Goal: Information Seeking & Learning: Learn about a topic

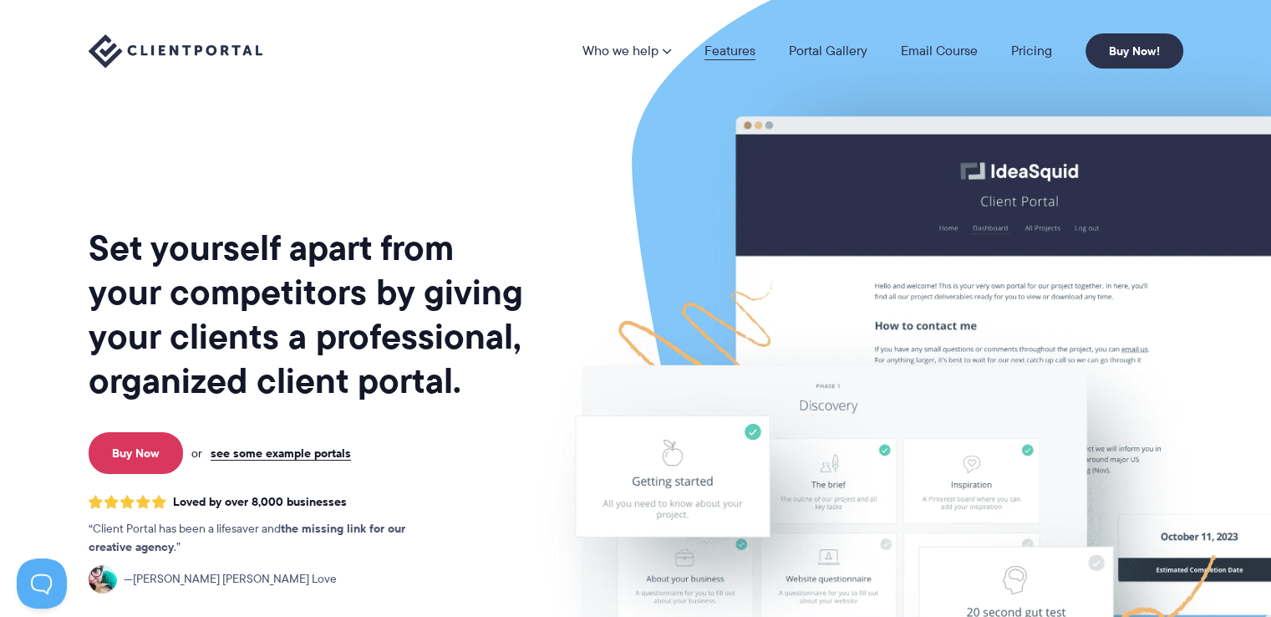
click at [743, 49] on link "Features" at bounding box center [729, 50] width 51 height 13
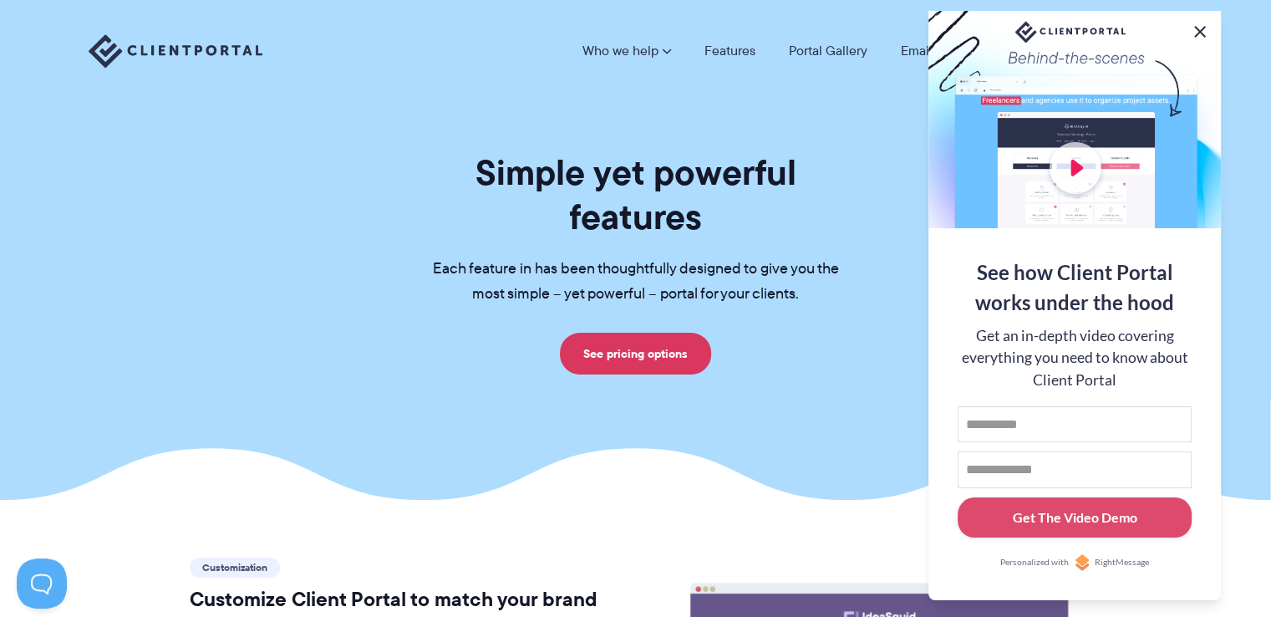
click at [1200, 31] on button at bounding box center [1200, 32] width 20 height 20
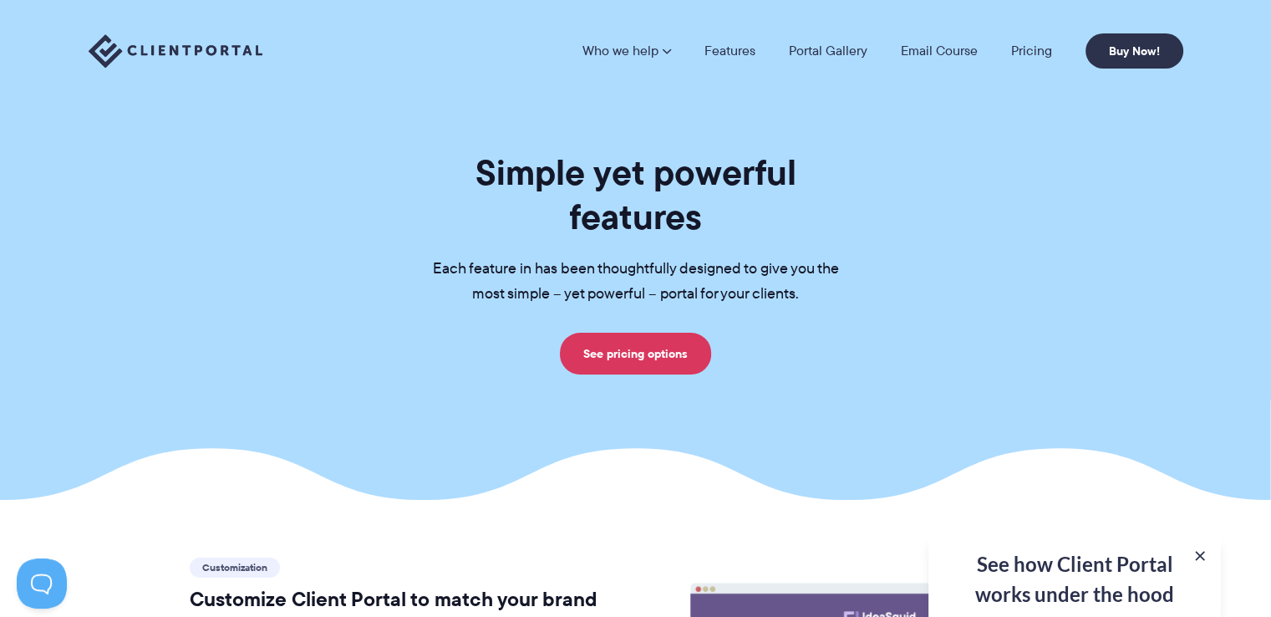
scroll to position [539, 0]
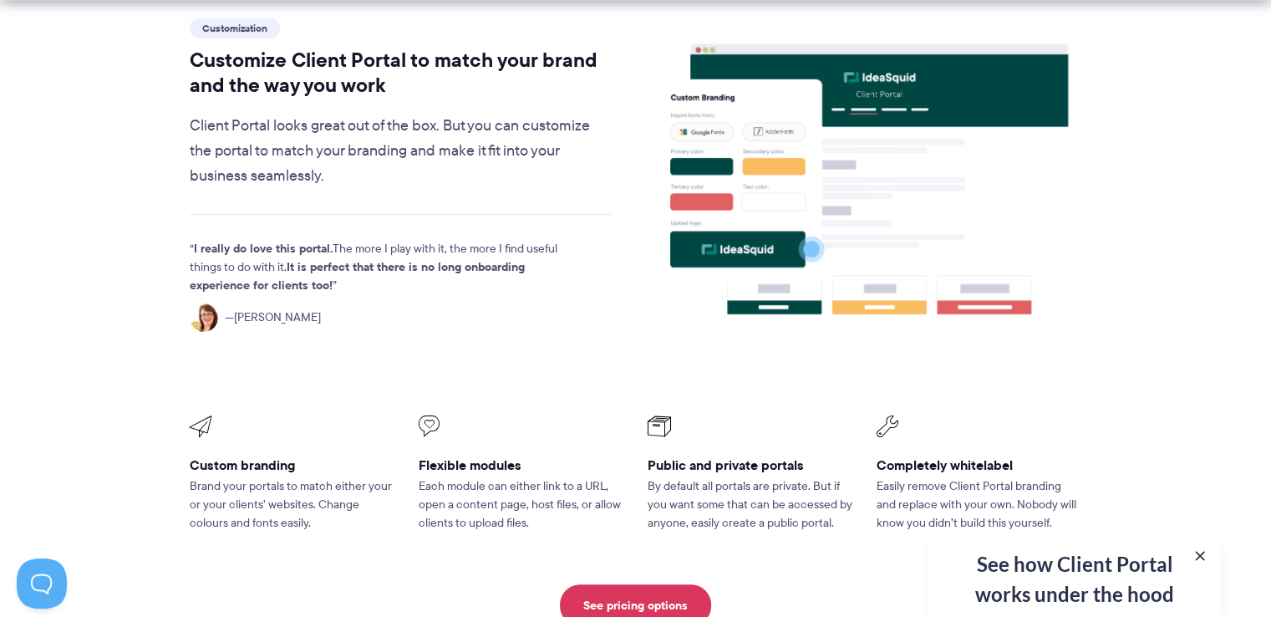
click at [1070, 558] on div "See how Client Portal works under the hood Get an in-depth video covering every…" at bounding box center [1074, 576] width 292 height 82
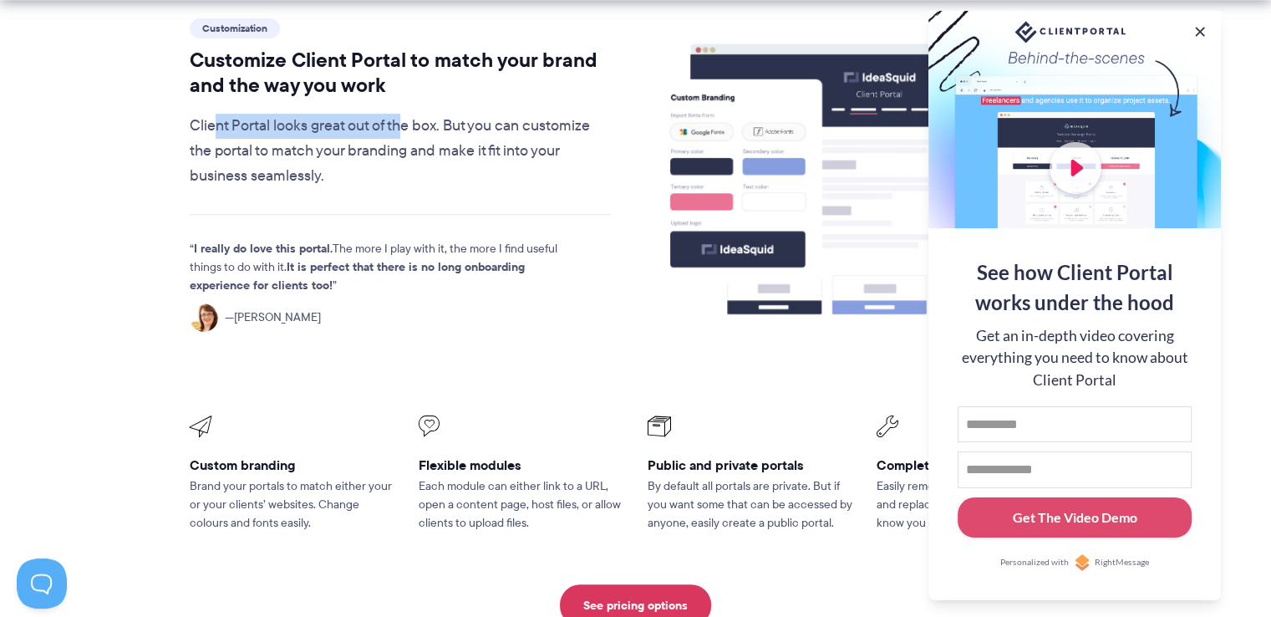
drag, startPoint x: 218, startPoint y: 84, endPoint x: 404, endPoint y: 78, distance: 186.5
click at [404, 114] on p "Client Portal looks great out of the box. But you can customize the portal to m…" at bounding box center [401, 151] width 422 height 75
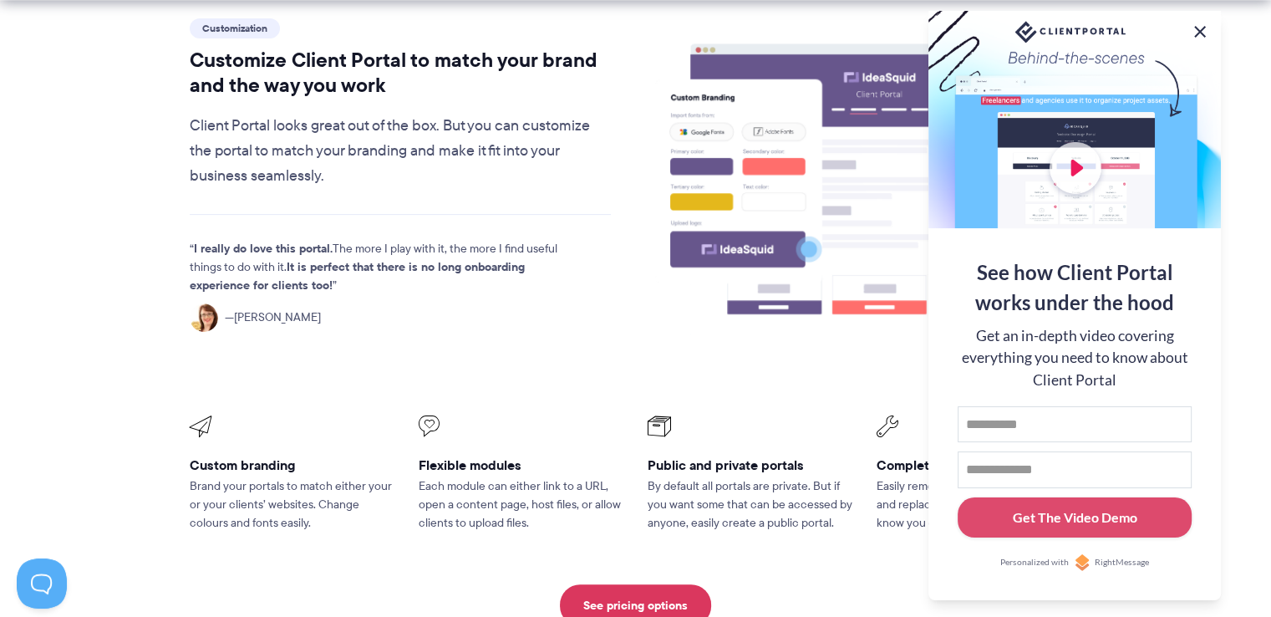
click at [1197, 25] on button at bounding box center [1200, 32] width 20 height 20
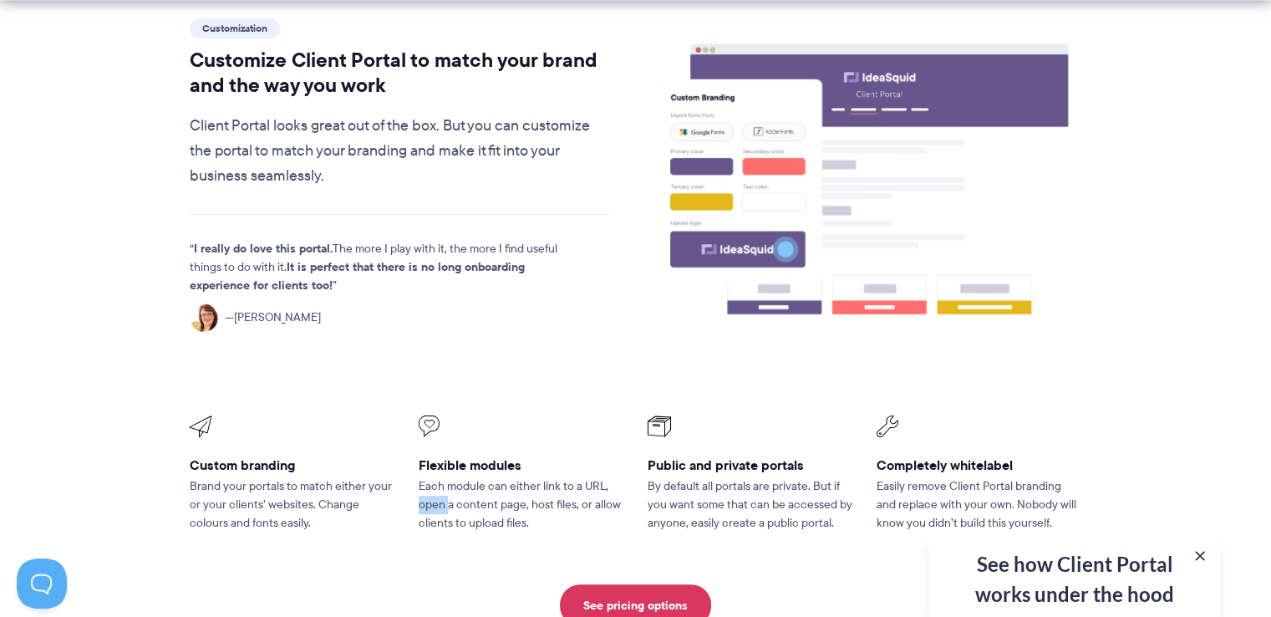
drag, startPoint x: 447, startPoint y: 463, endPoint x: 608, endPoint y: 446, distance: 162.1
click at [608, 477] on p "Each module can either link to a URL, open a content page, host files, or allow…" at bounding box center [522, 504] width 206 height 55
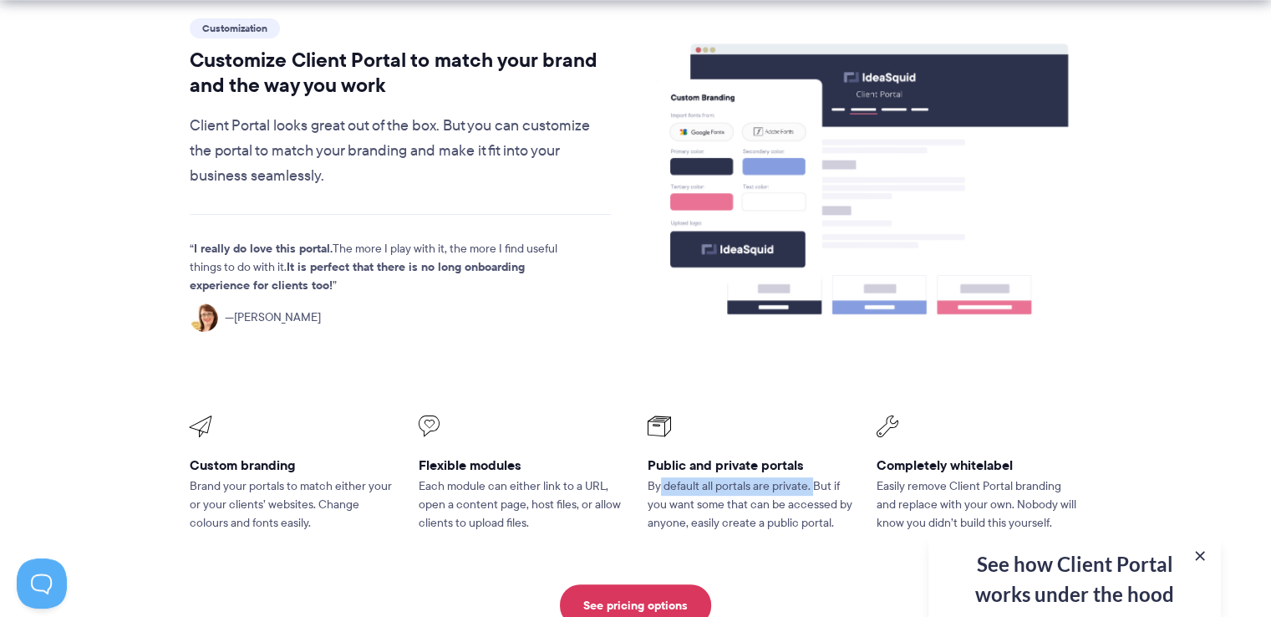
drag, startPoint x: 699, startPoint y: 440, endPoint x: 814, endPoint y: 432, distance: 115.6
click at [814, 477] on p "By default all portals are private. But if you want some that can be accessed b…" at bounding box center [751, 504] width 206 height 55
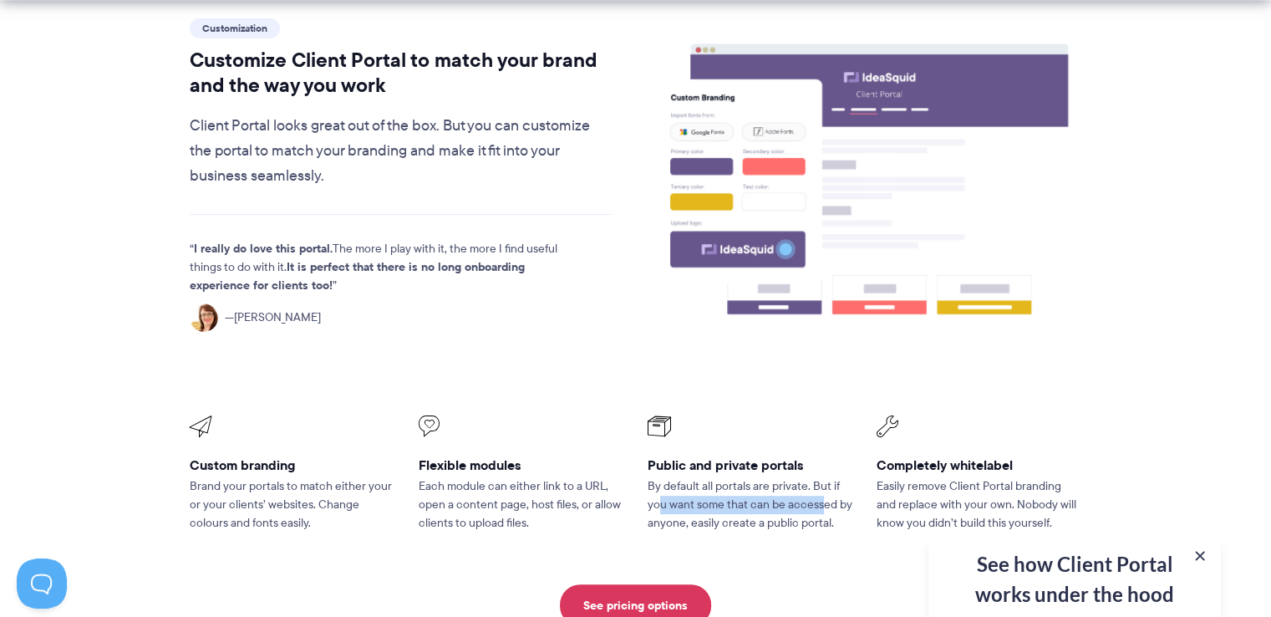
drag, startPoint x: 658, startPoint y: 465, endPoint x: 828, endPoint y: 457, distance: 169.8
click at [825, 477] on p "By default all portals are private. But if you want some that can be accessed b…" at bounding box center [751, 504] width 206 height 55
click at [835, 477] on p "By default all portals are private. But if you want some that can be accessed b…" at bounding box center [751, 504] width 206 height 55
drag, startPoint x: 725, startPoint y: 482, endPoint x: 821, endPoint y: 475, distance: 95.5
click at [821, 477] on p "By default all portals are private. But if you want some that can be accessed b…" at bounding box center [751, 504] width 206 height 55
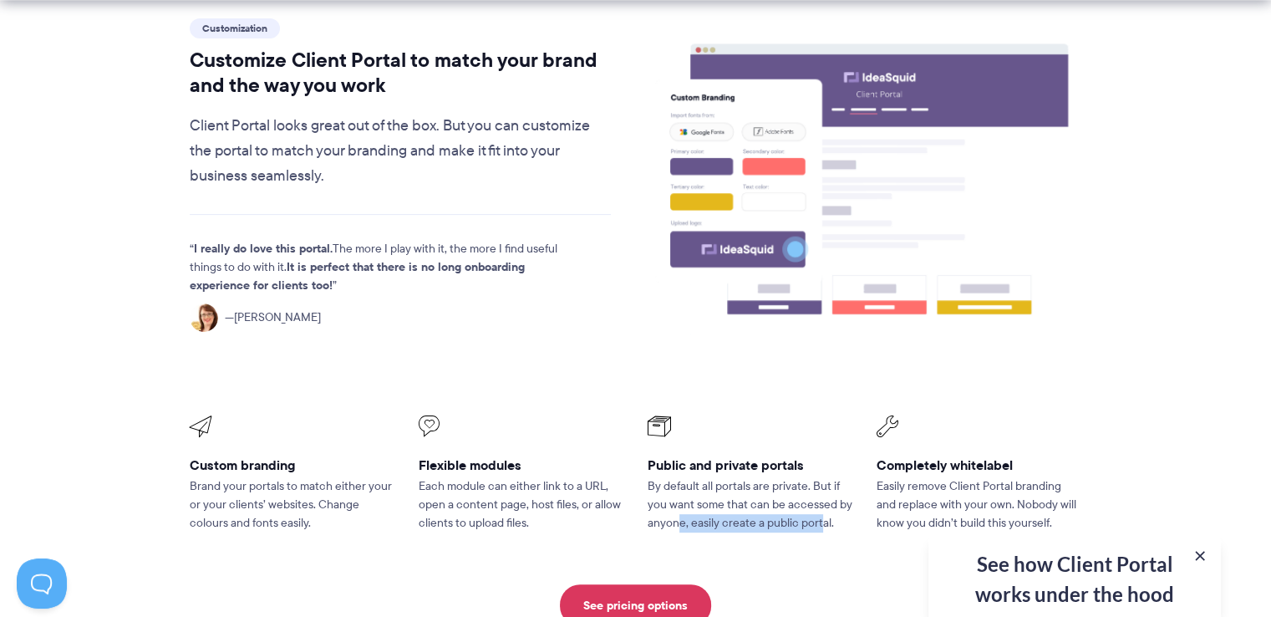
click at [822, 477] on p "By default all portals are private. But if you want some that can be accessed b…" at bounding box center [751, 504] width 206 height 55
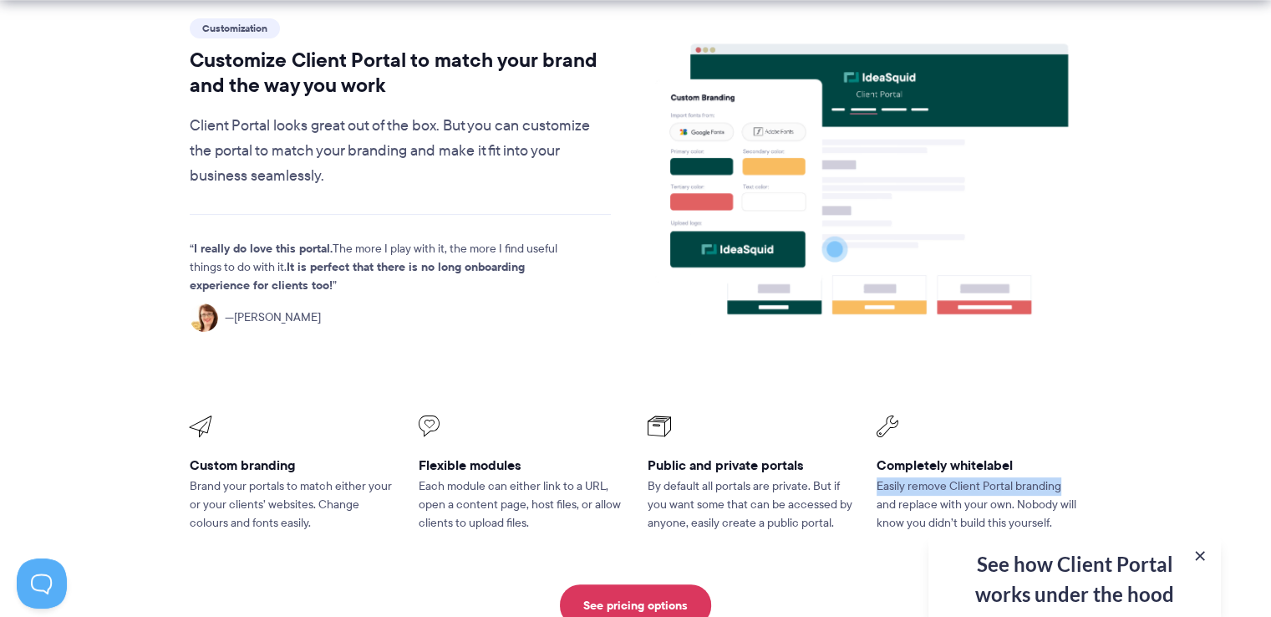
drag, startPoint x: 878, startPoint y: 444, endPoint x: 1088, endPoint y: 439, distance: 209.8
click at [1088, 439] on li "Completely whitelabel Easily remove Client Portal branding and replace with you…" at bounding box center [979, 474] width 229 height 140
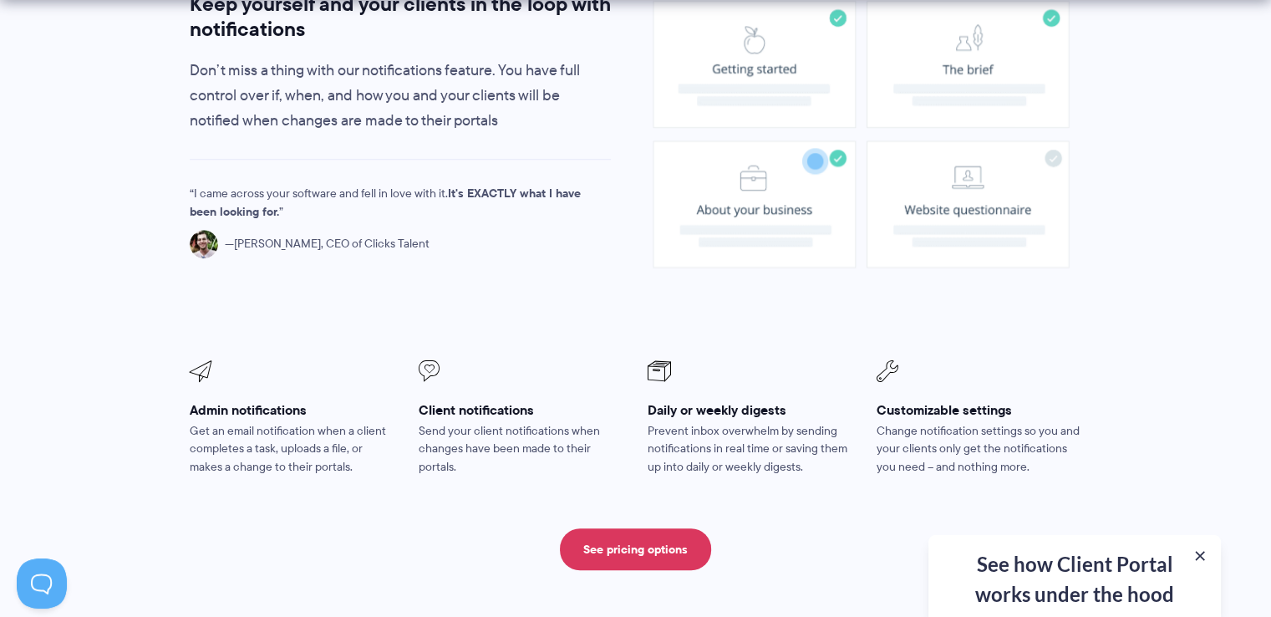
scroll to position [1407, 0]
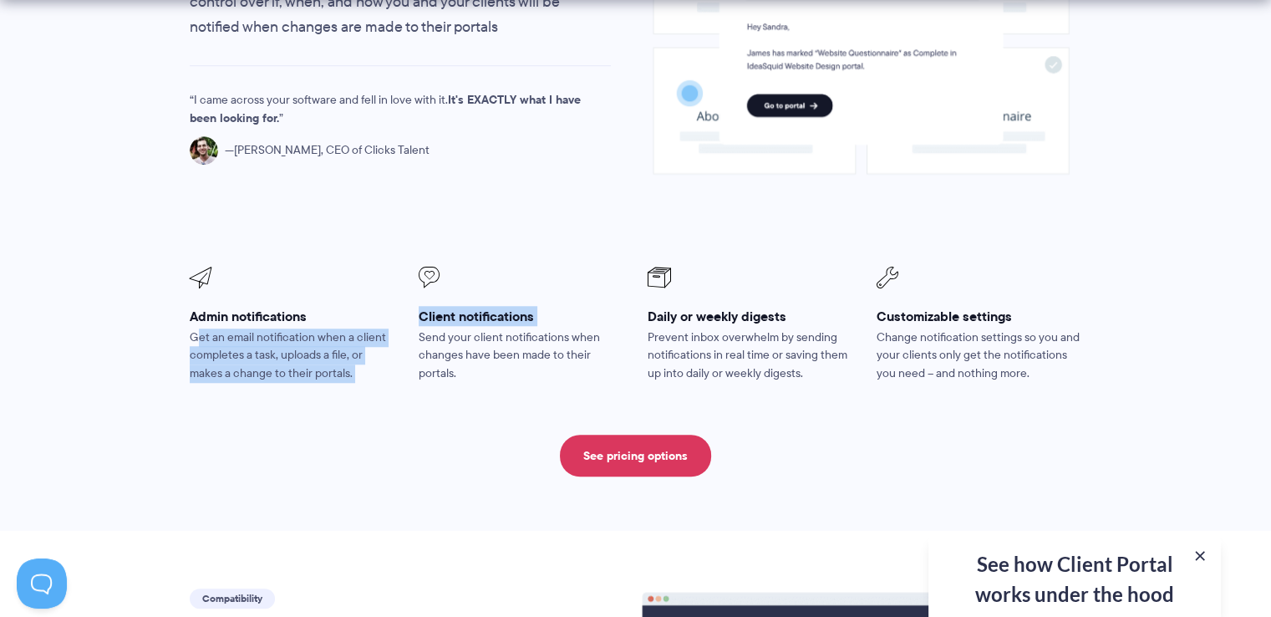
drag, startPoint x: 200, startPoint y: 287, endPoint x: 408, endPoint y: 283, distance: 208.1
click at [408, 283] on ul "Admin notifications Get an email notification when a client completes a task, u…" at bounding box center [636, 326] width 916 height 140
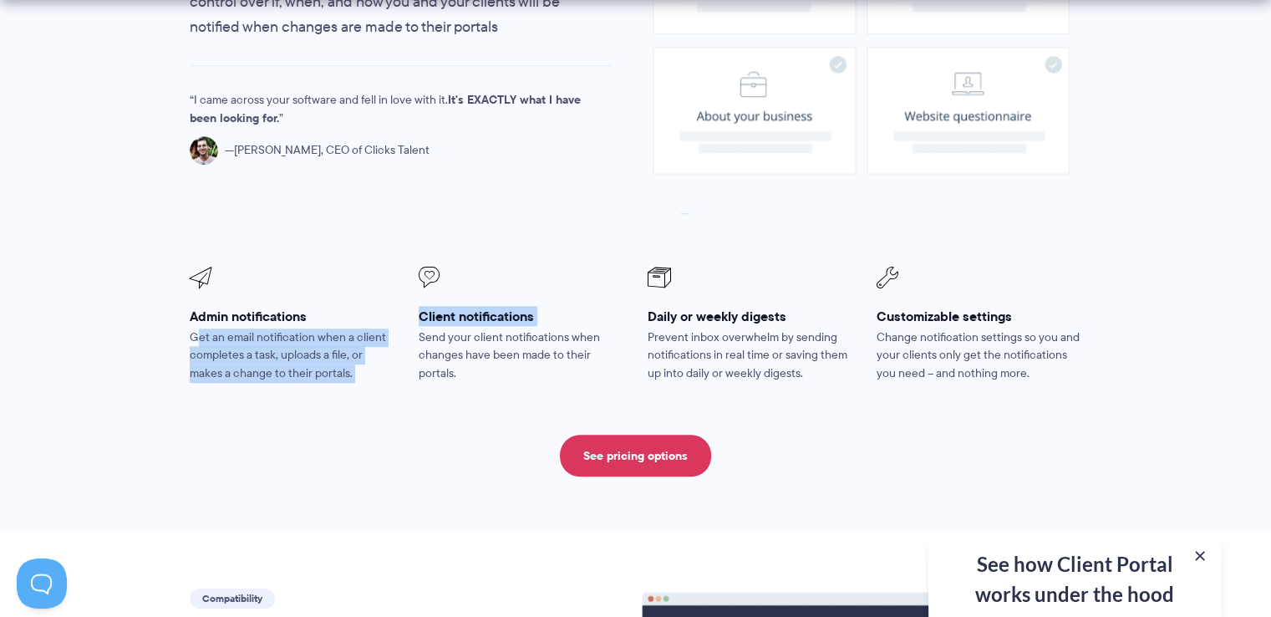
click at [408, 283] on li "Client notifications Send your client notifications when changes have been made…" at bounding box center [521, 326] width 229 height 140
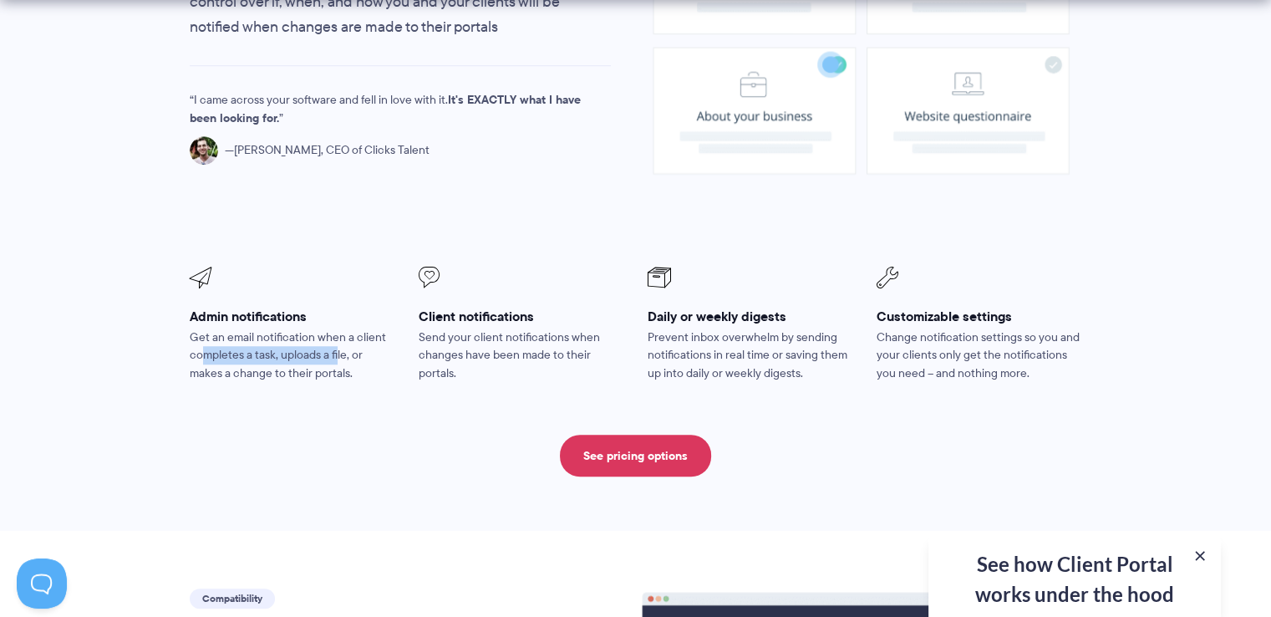
drag, startPoint x: 206, startPoint y: 312, endPoint x: 357, endPoint y: 310, distance: 151.3
click at [350, 328] on p "Get an email notification when a client completes a task, uploads a file, or ma…" at bounding box center [293, 355] width 206 height 55
click at [357, 328] on p "Get an email notification when a client completes a task, uploads a file, or ma…" at bounding box center [293, 355] width 206 height 55
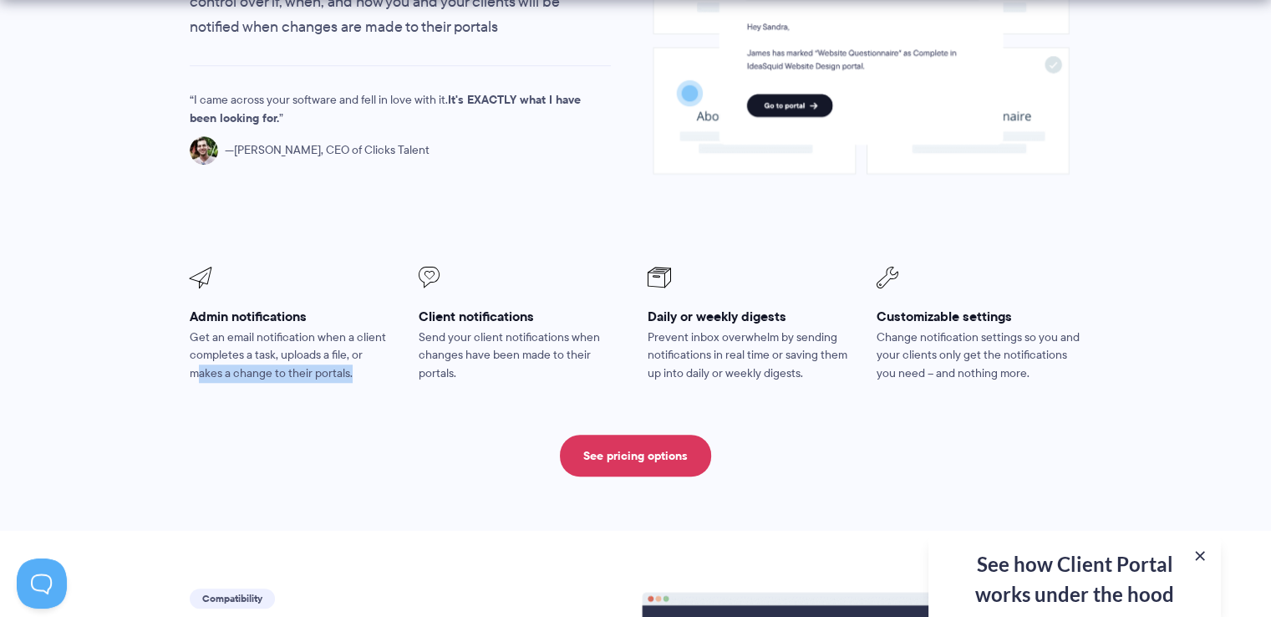
drag, startPoint x: 200, startPoint y: 332, endPoint x: 354, endPoint y: 325, distance: 154.7
click at [354, 328] on p "Get an email notification when a client completes a task, uploads a file, or ma…" at bounding box center [293, 355] width 206 height 55
click at [368, 328] on p "Get an email notification when a client completes a task, uploads a file, or ma…" at bounding box center [293, 355] width 206 height 55
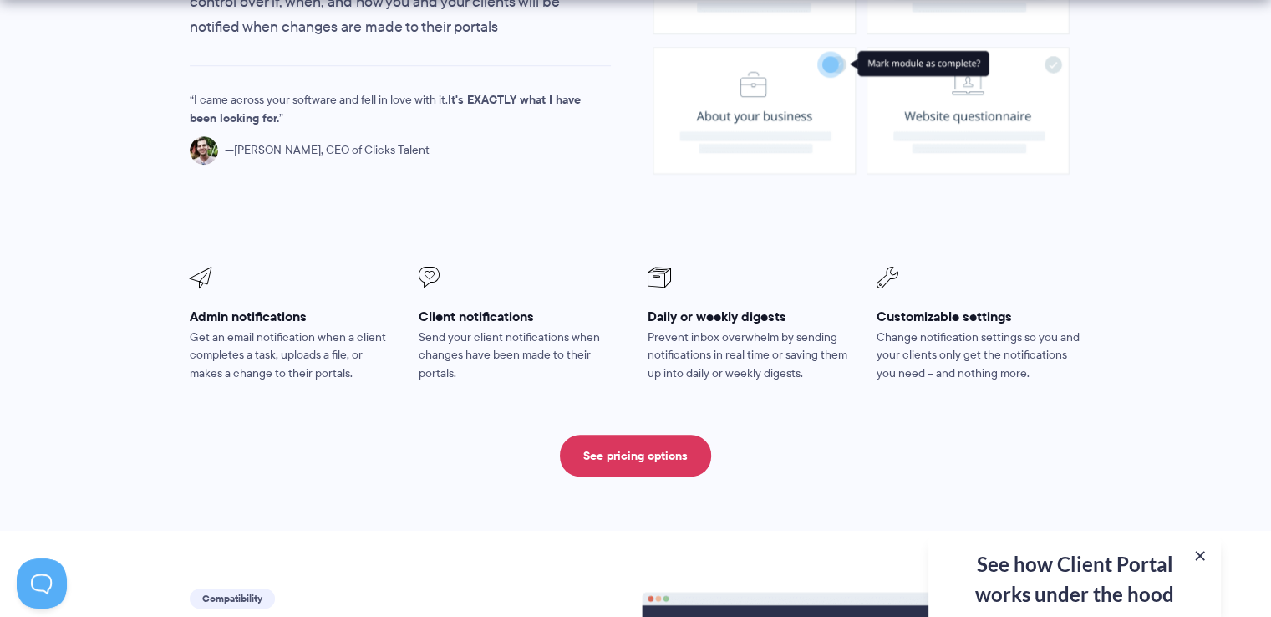
scroll to position [1946, 0]
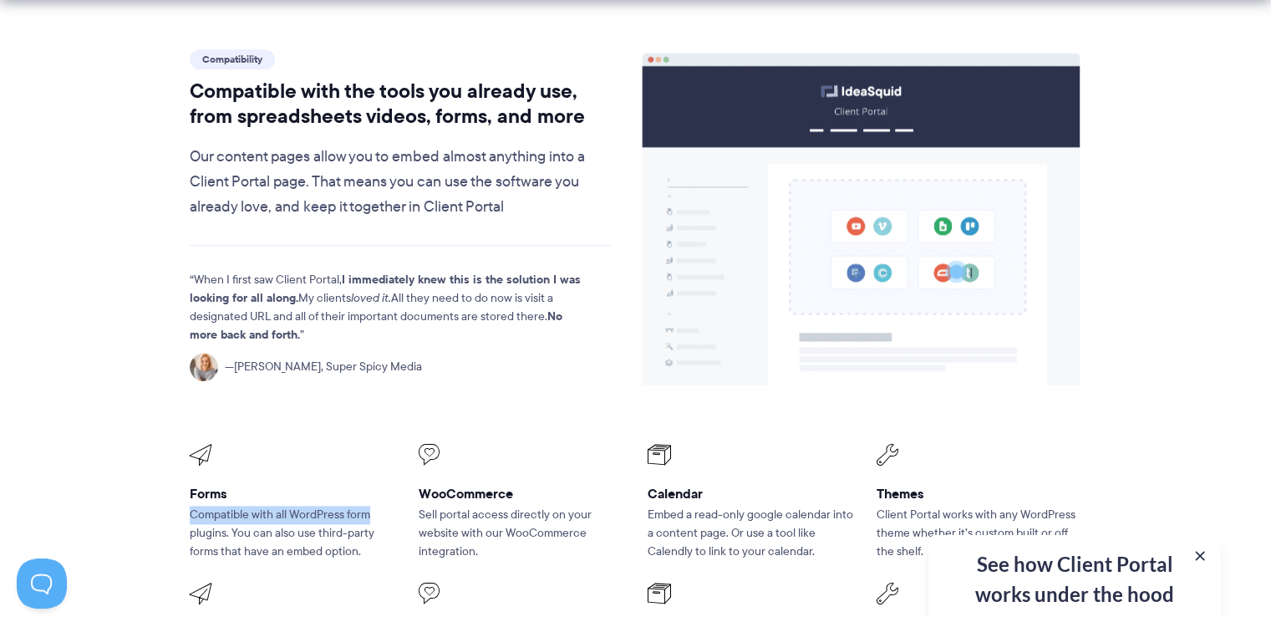
drag, startPoint x: 270, startPoint y: 465, endPoint x: 381, endPoint y: 465, distance: 111.1
click at [381, 506] on p "Compatible with all WordPress form plugins. You can also use third-party forms …" at bounding box center [293, 533] width 206 height 55
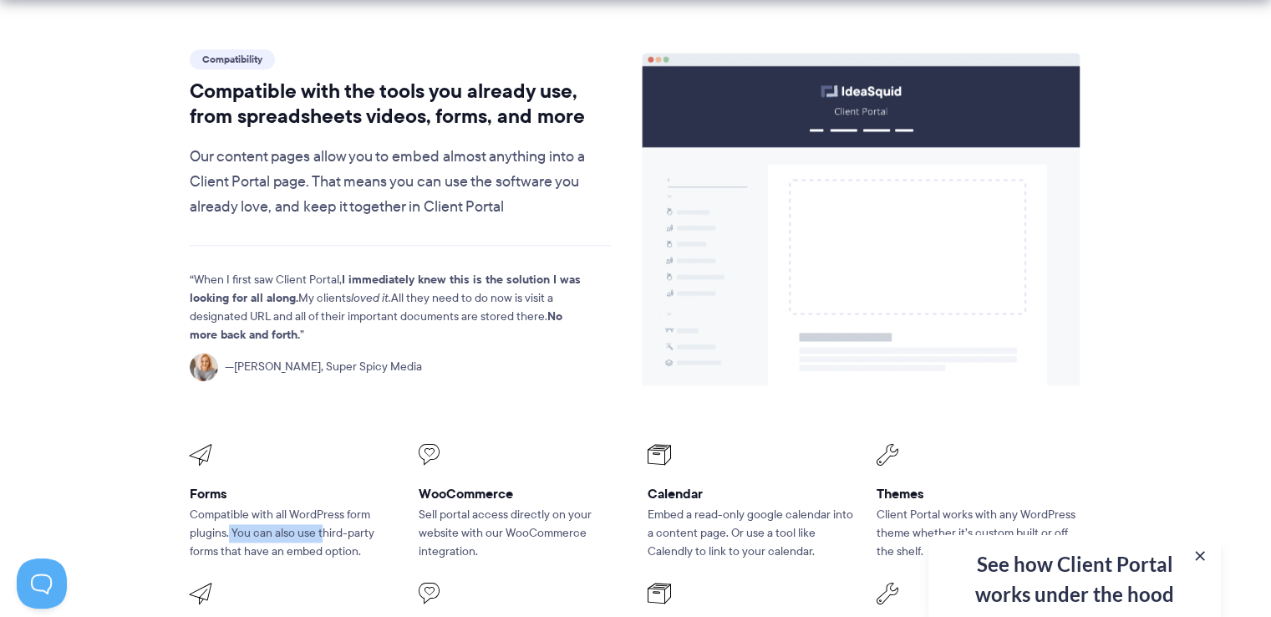
drag, startPoint x: 232, startPoint y: 488, endPoint x: 358, endPoint y: 488, distance: 126.2
click at [340, 506] on p "Compatible with all WordPress form plugins. You can also use third-party forms …" at bounding box center [293, 533] width 206 height 55
click at [361, 506] on p "Compatible with all WordPress form plugins. You can also use third-party forms …" at bounding box center [293, 533] width 206 height 55
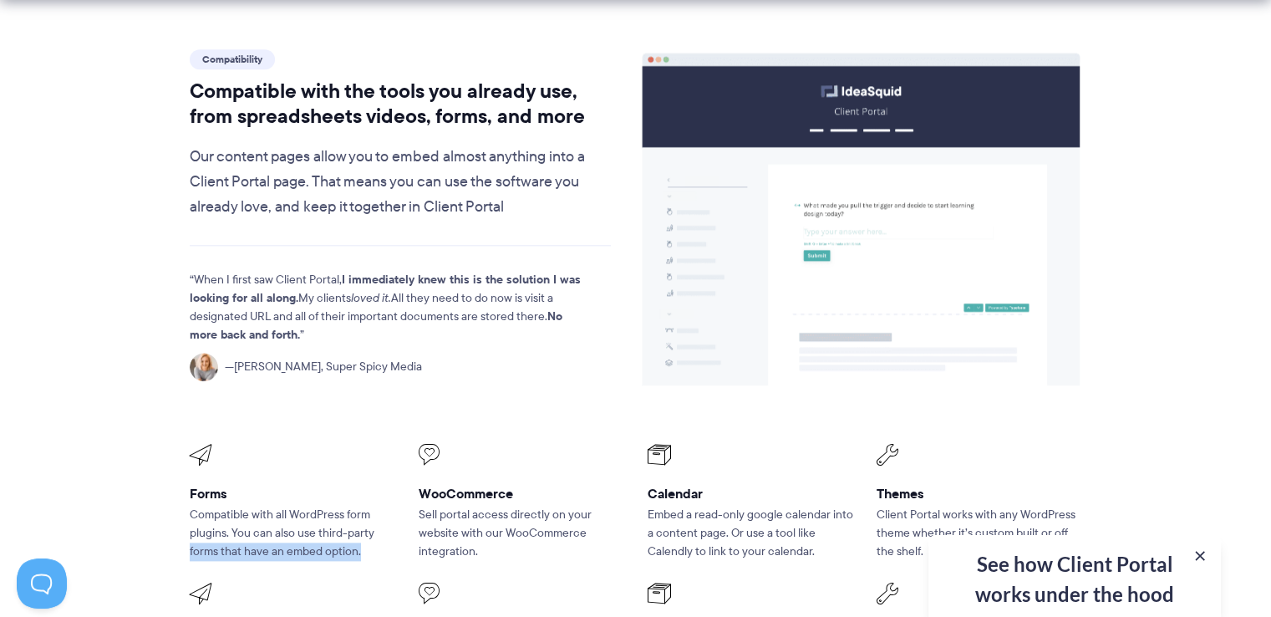
drag, startPoint x: 190, startPoint y: 507, endPoint x: 374, endPoint y: 500, distance: 184.8
click at [374, 506] on p "Compatible with all WordPress form plugins. You can also use third-party forms …" at bounding box center [293, 533] width 206 height 55
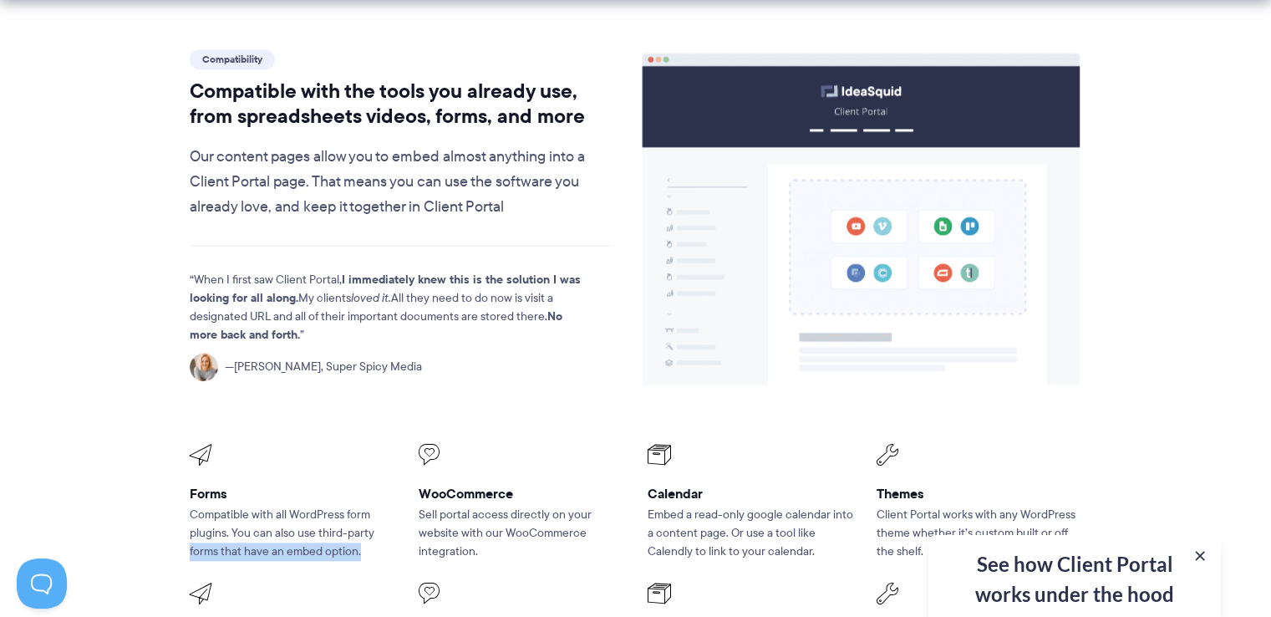
click at [374, 506] on p "Compatible with all WordPress form plugins. You can also use third-party forms …" at bounding box center [293, 533] width 206 height 55
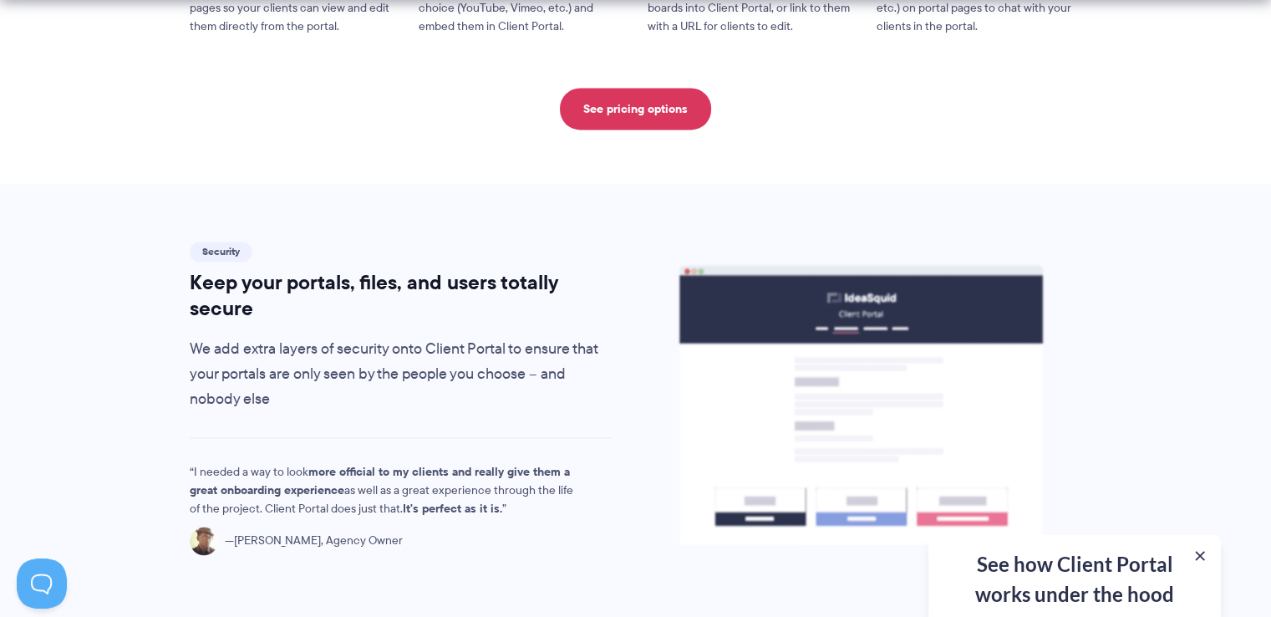
scroll to position [2662, 0]
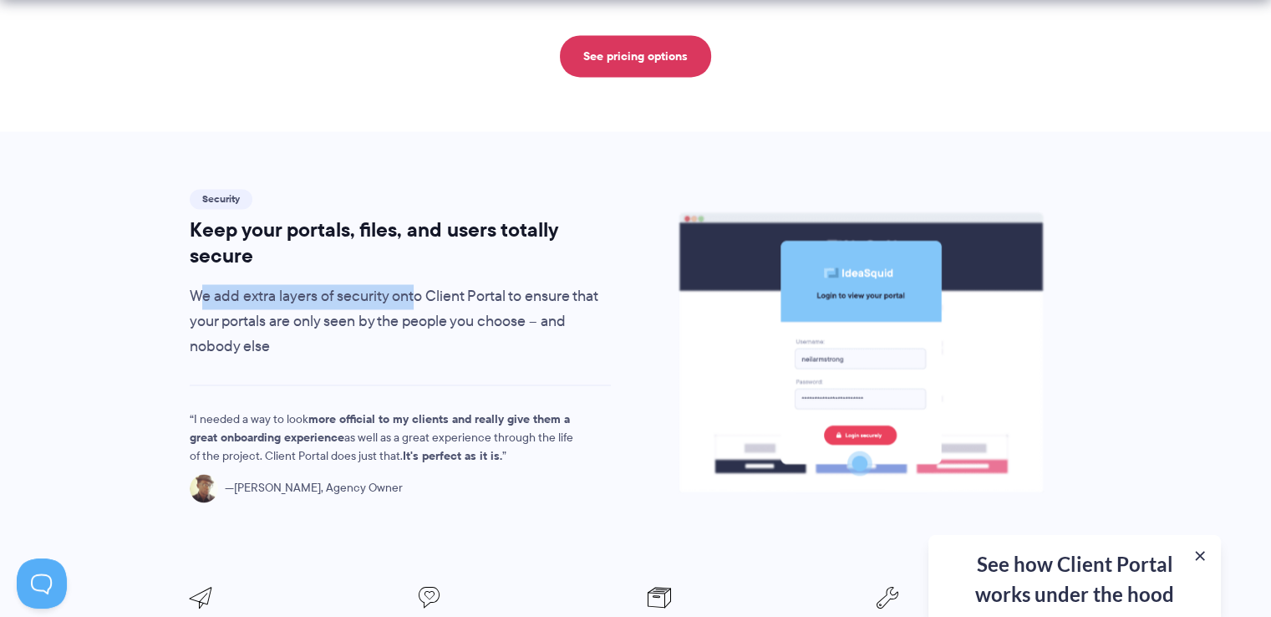
drag, startPoint x: 217, startPoint y: 252, endPoint x: 412, endPoint y: 252, distance: 194.7
click at [412, 284] on p "We add extra layers of security onto Client Portal to ensure that your portals …" at bounding box center [401, 321] width 422 height 75
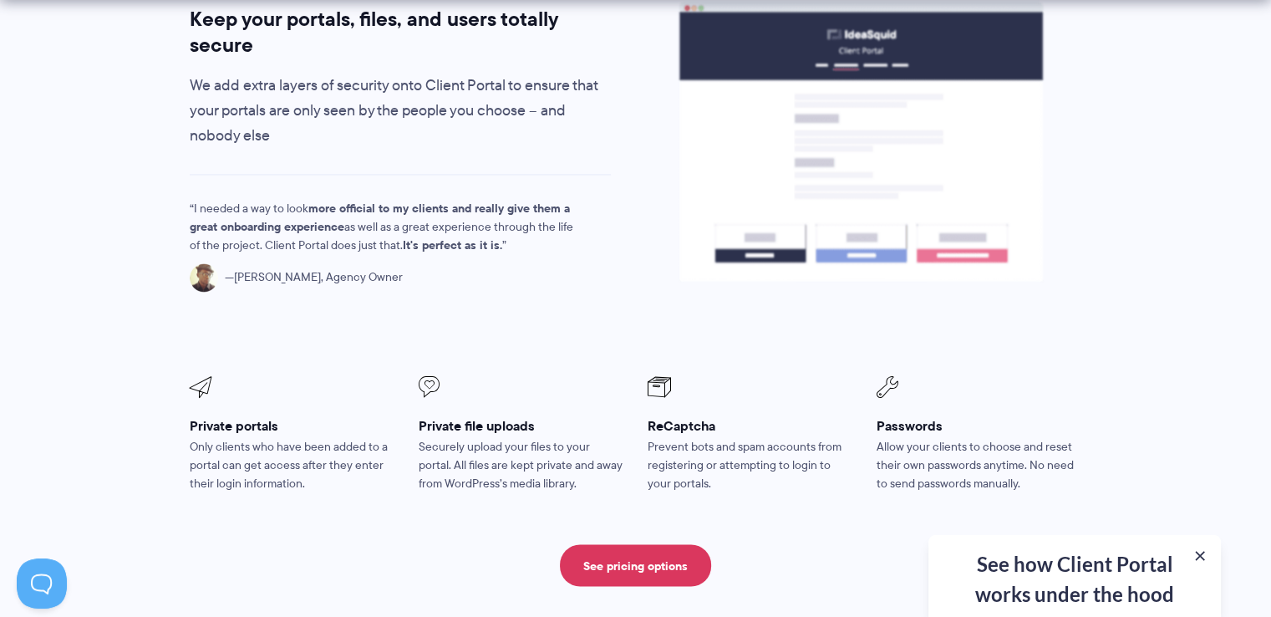
scroll to position [2885, 0]
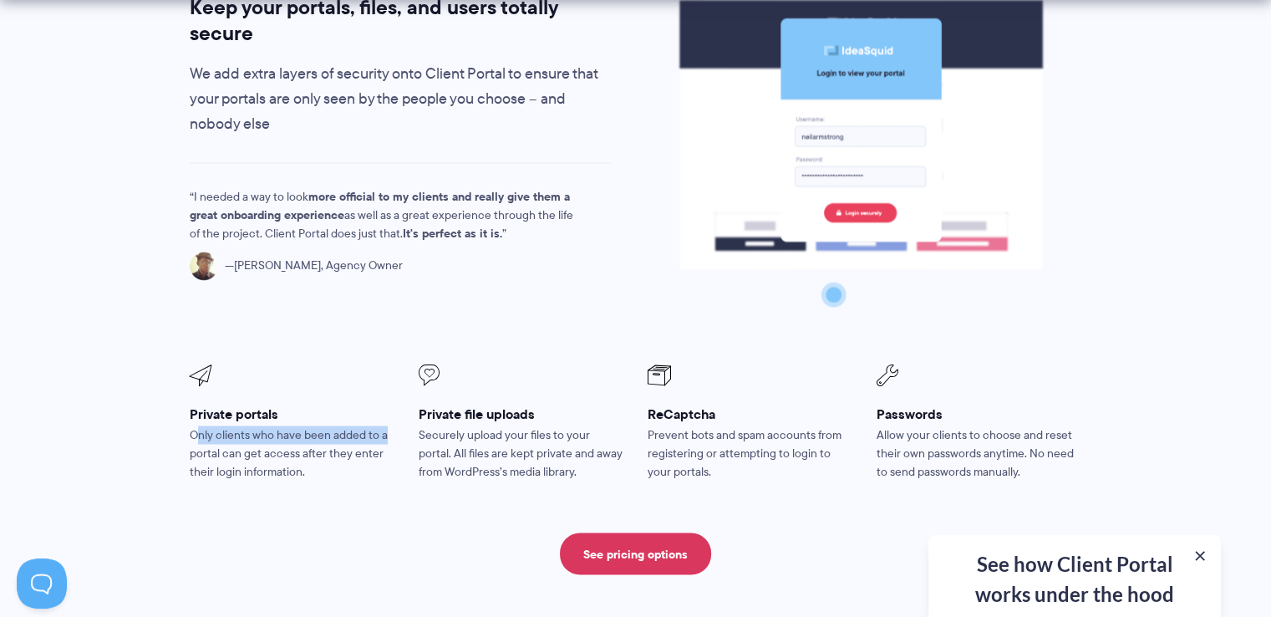
drag, startPoint x: 242, startPoint y: 380, endPoint x: 399, endPoint y: 382, distance: 157.1
click at [399, 382] on li "Private portals Only clients who have been added to a portal can get access aft…" at bounding box center [292, 423] width 229 height 140
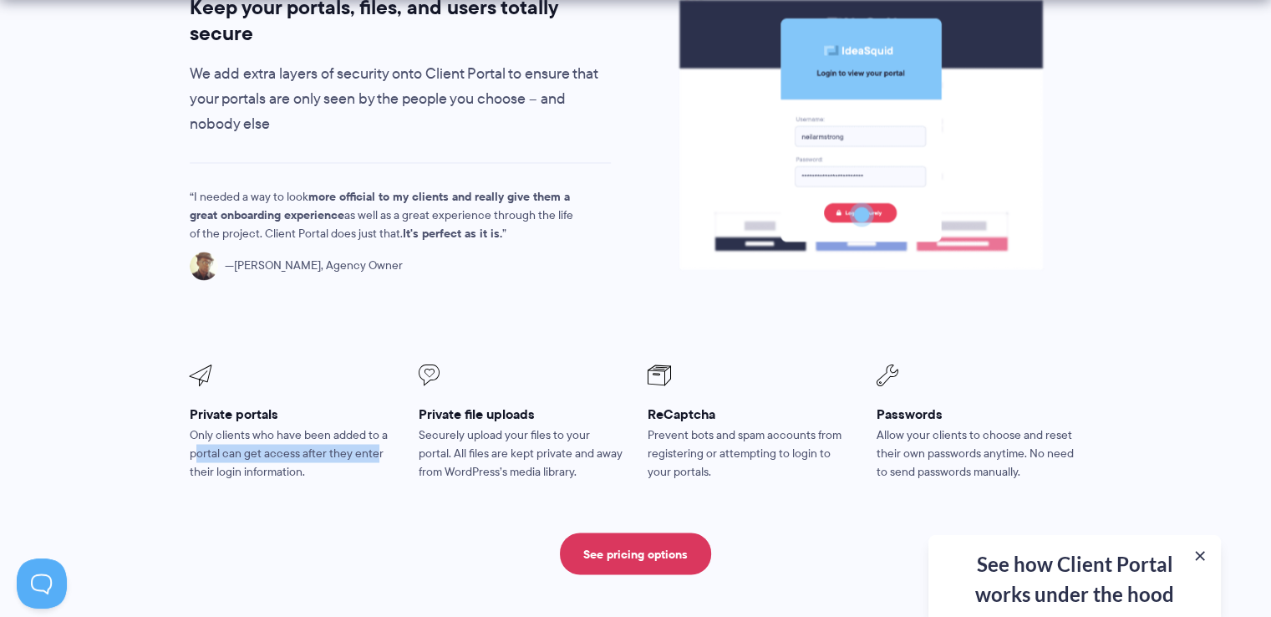
drag, startPoint x: 194, startPoint y: 403, endPoint x: 388, endPoint y: 402, distance: 193.9
click at [388, 425] on p "Only clients who have been added to a portal can get access after they enter th…" at bounding box center [293, 452] width 206 height 55
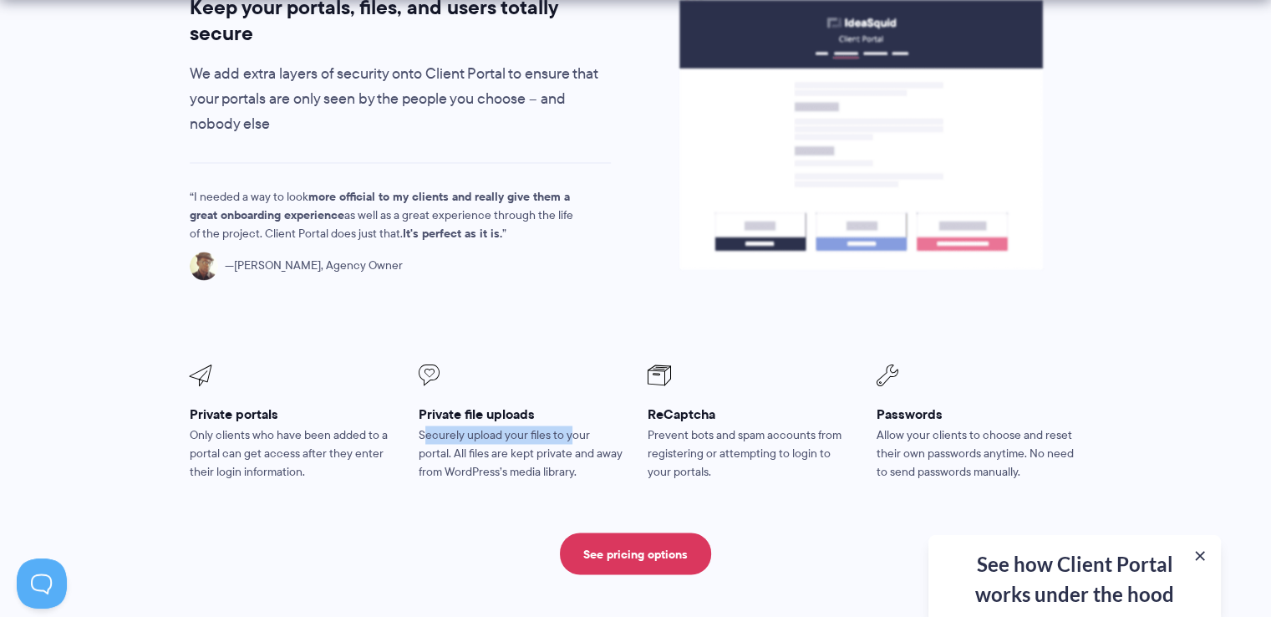
drag, startPoint x: 426, startPoint y: 385, endPoint x: 588, endPoint y: 379, distance: 162.2
click at [577, 425] on p "Securely upload your files to your portal. All files are kept private and away …" at bounding box center [522, 452] width 206 height 55
click at [591, 425] on p "Securely upload your files to your portal. All files are kept private and away …" at bounding box center [522, 452] width 206 height 55
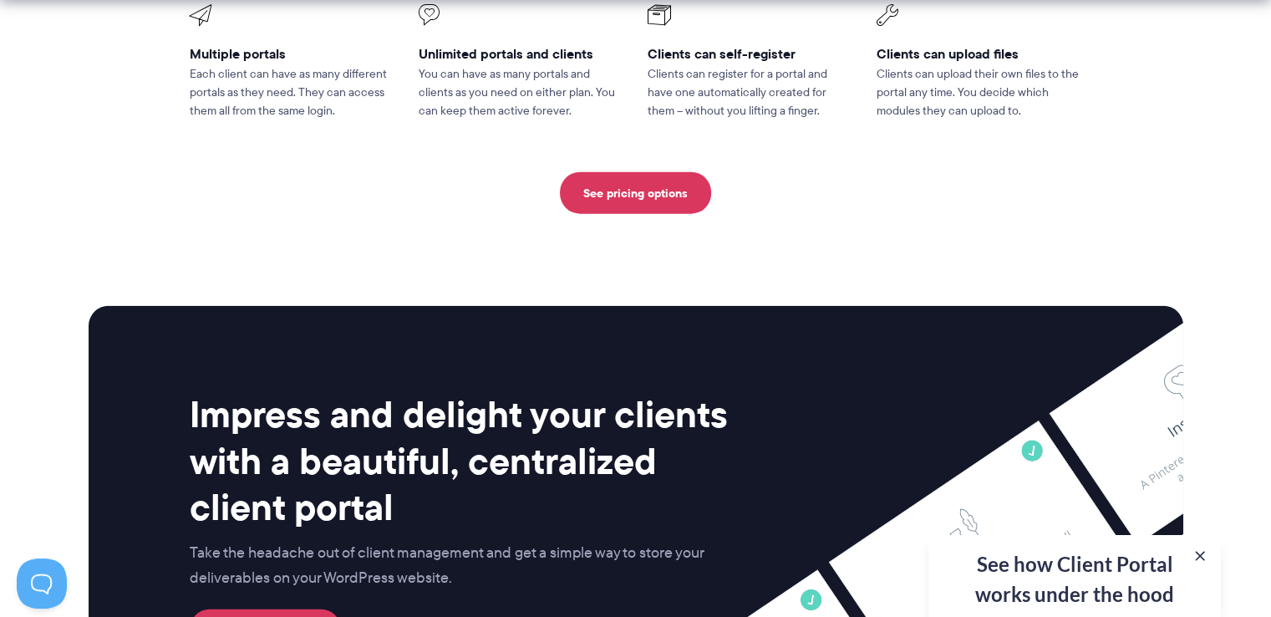
scroll to position [4544, 0]
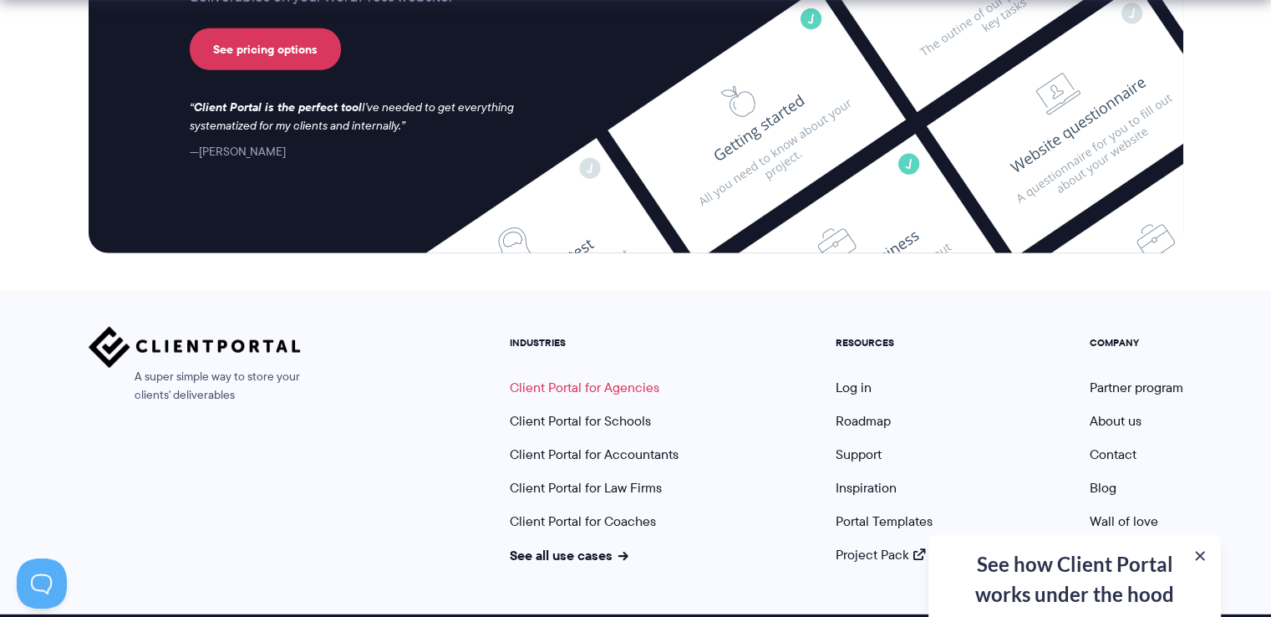
click at [578, 378] on link "Client Portal for Agencies" at bounding box center [585, 387] width 150 height 19
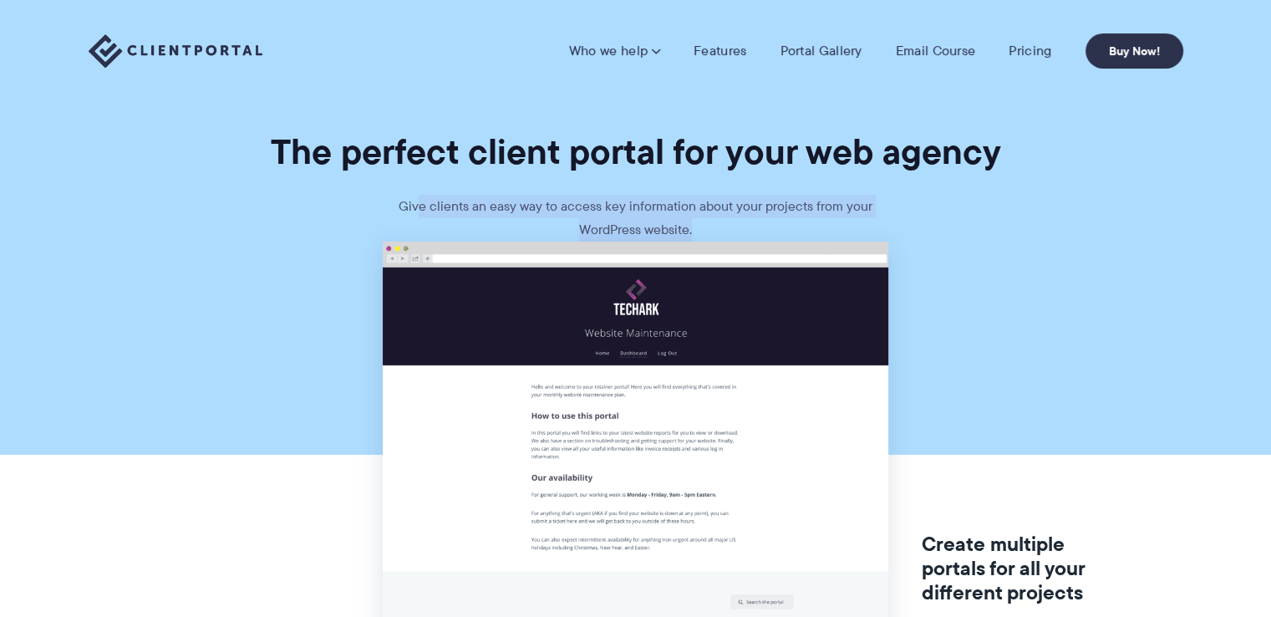
drag, startPoint x: 421, startPoint y: 200, endPoint x: 749, endPoint y: 218, distance: 328.1
click at [749, 218] on p "Give clients an easy way to access key information about your projects from you…" at bounding box center [635, 218] width 501 height 47
click at [758, 215] on p "Give clients an easy way to access key information about your projects from you…" at bounding box center [635, 218] width 501 height 47
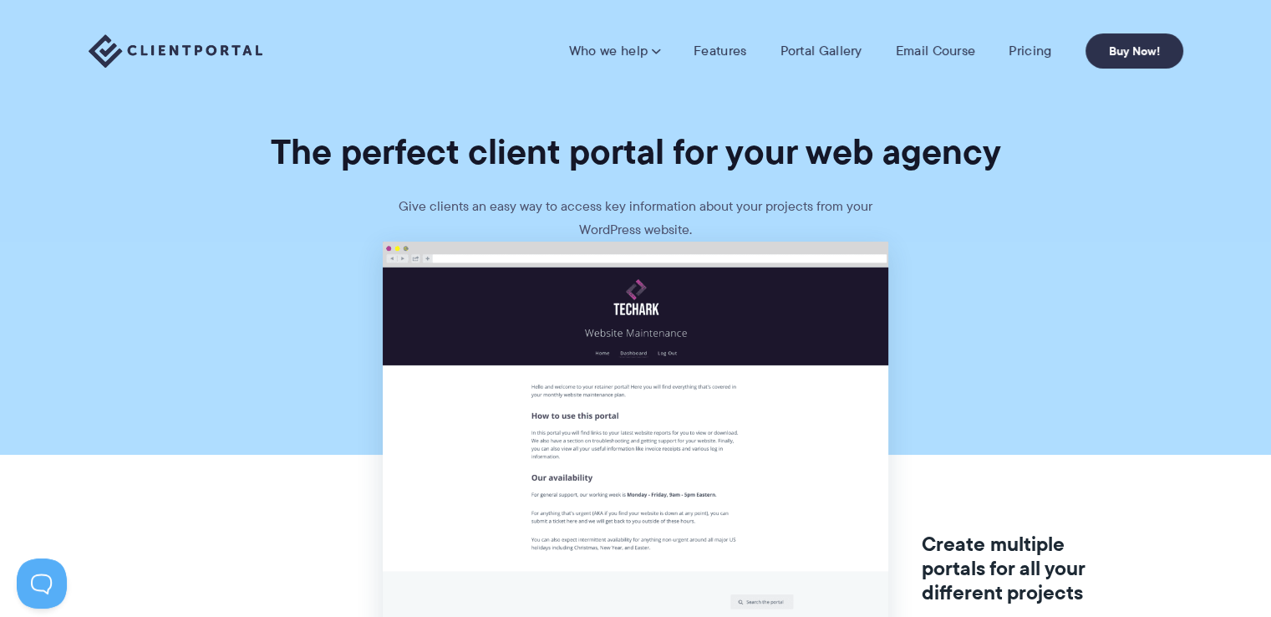
scroll to position [46, 0]
